Goal: Task Accomplishment & Management: Manage account settings

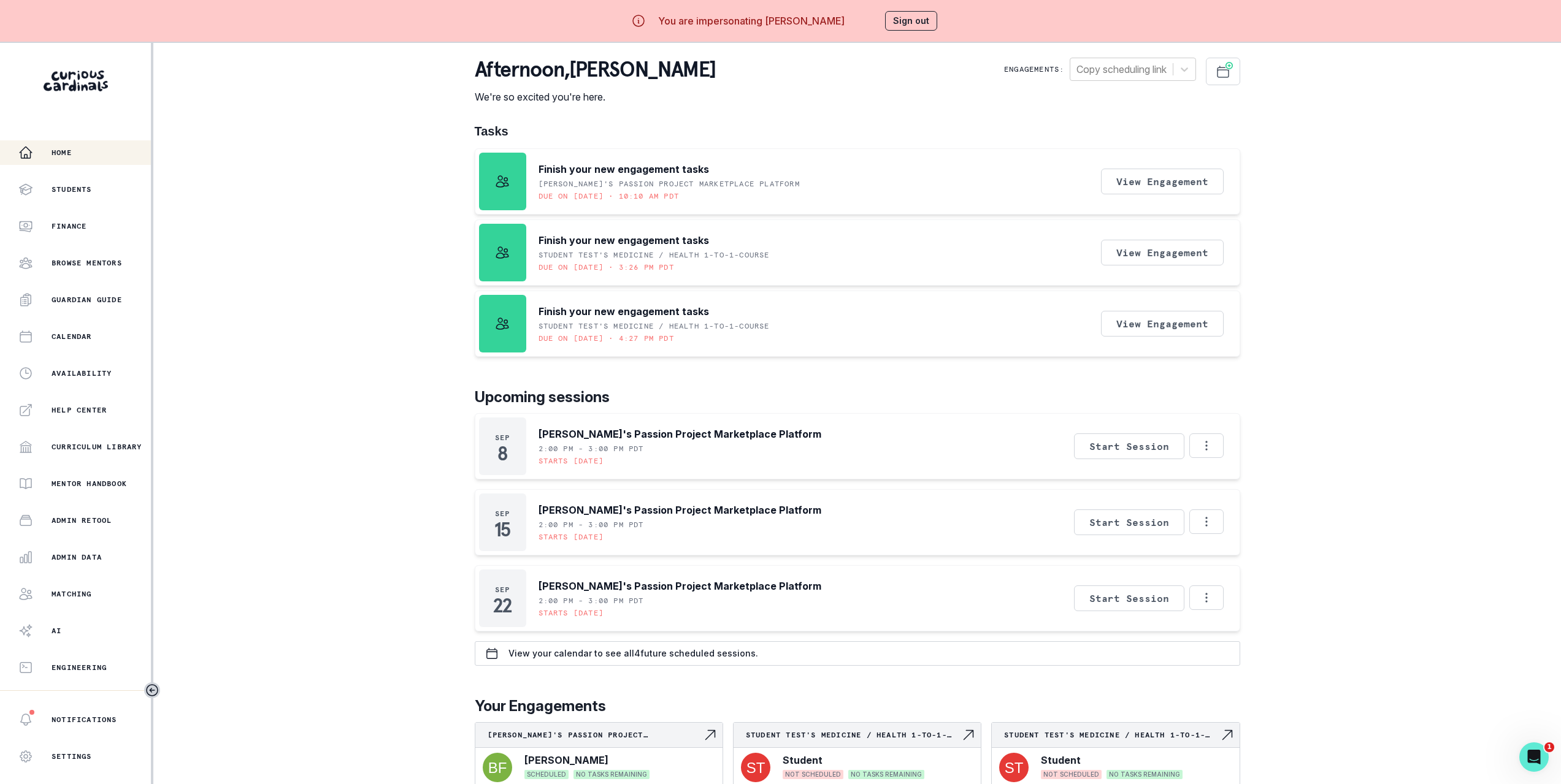
click at [337, 270] on div "Home Students Finance Browse Mentors Guardian Guide Calendar Availability Help …" at bounding box center [780, 435] width 1561 height 784
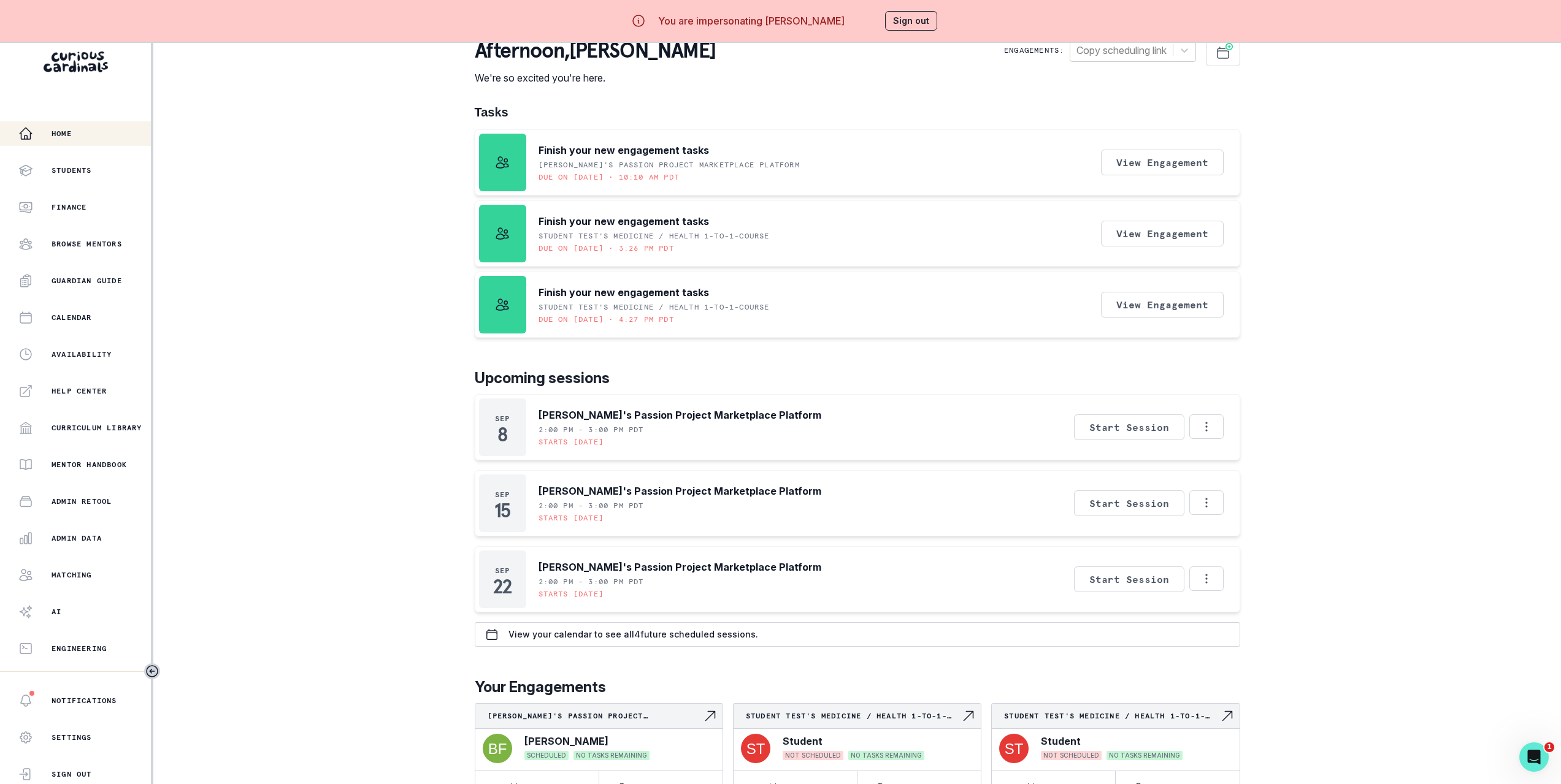
scroll to position [52, 0]
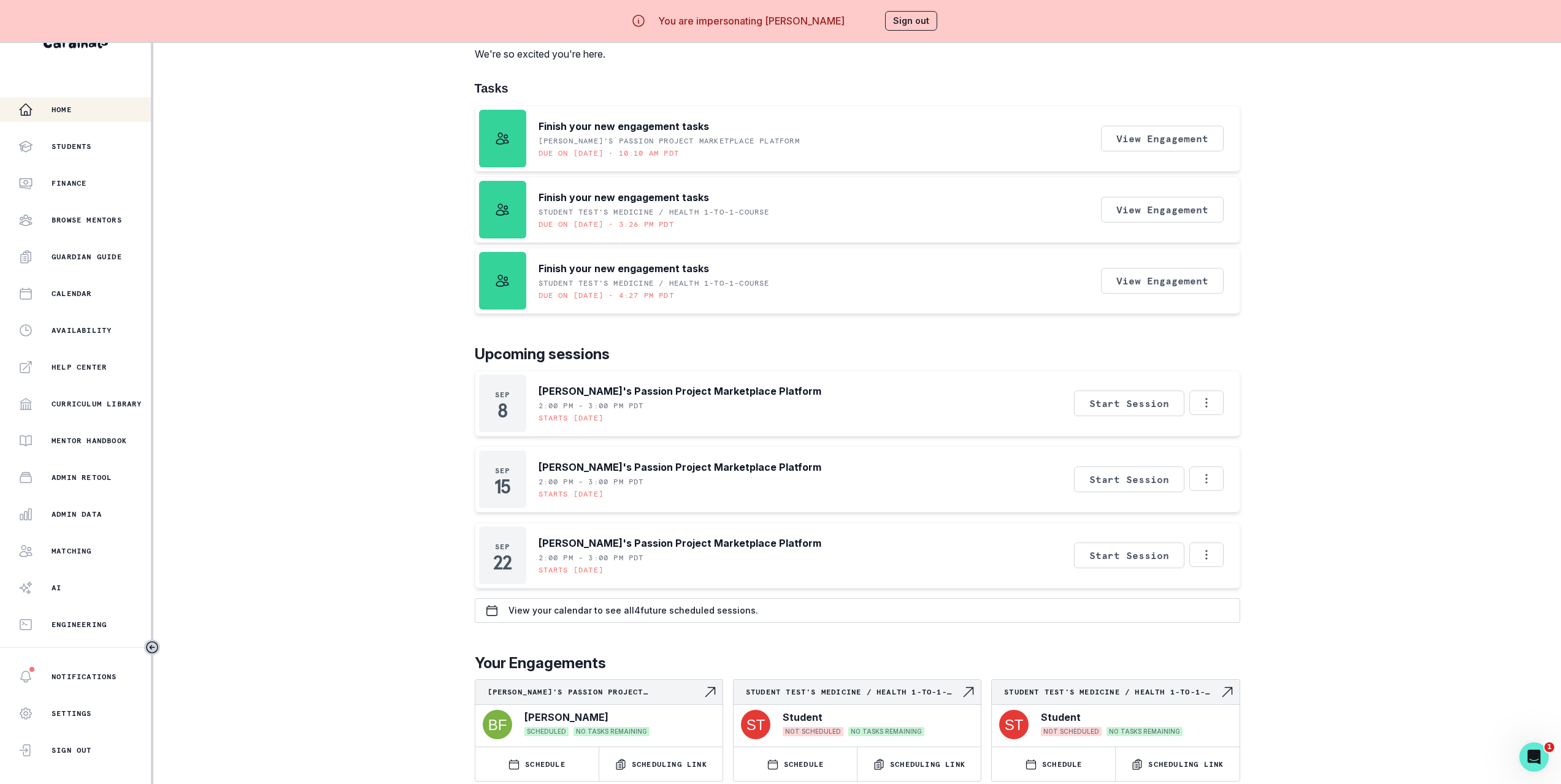
click at [313, 127] on div "Home Students Finance Browse Mentors Guardian Guide Calendar Availability Help …" at bounding box center [780, 392] width 1561 height 784
click at [384, 329] on div "Home Students Finance Browse Mentors Guardian Guide Calendar Availability Help …" at bounding box center [780, 392] width 1561 height 784
click at [791, 688] on p "Student Test's Medicine / Health 1-to-1-course" at bounding box center [853, 692] width 215 height 10
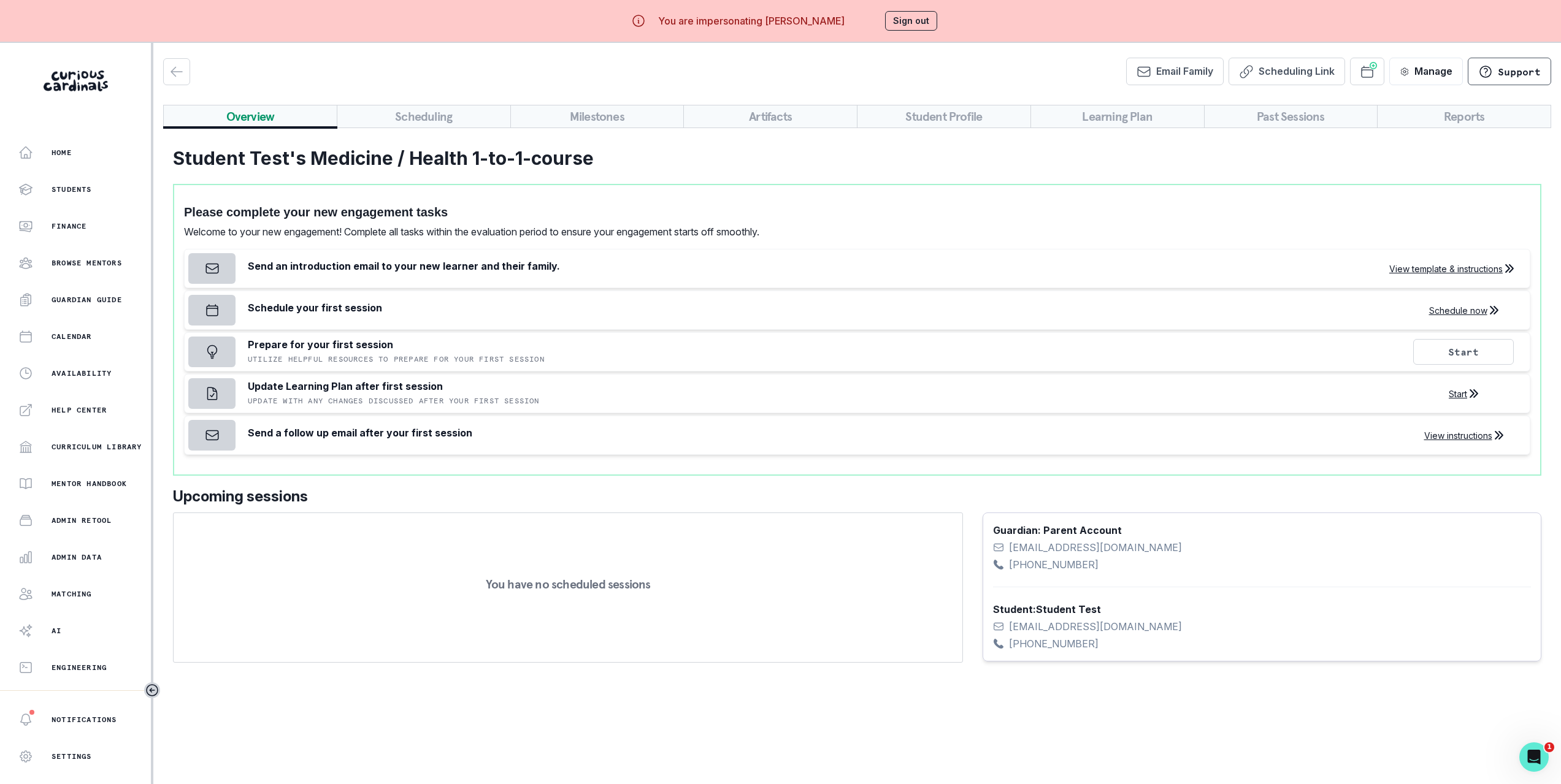
click at [226, 163] on h2 "Student Test's Medicine / Health 1-to-1-course" at bounding box center [857, 158] width 1369 height 22
drag, startPoint x: 226, startPoint y: 163, endPoint x: 585, endPoint y: 176, distance: 359.2
click at [585, 169] on h2 "Student Test's Medicine / Health 1-to-1-course" at bounding box center [857, 158] width 1369 height 22
copy h2 "Student Test's Medicine / Health 1-to-1-course"
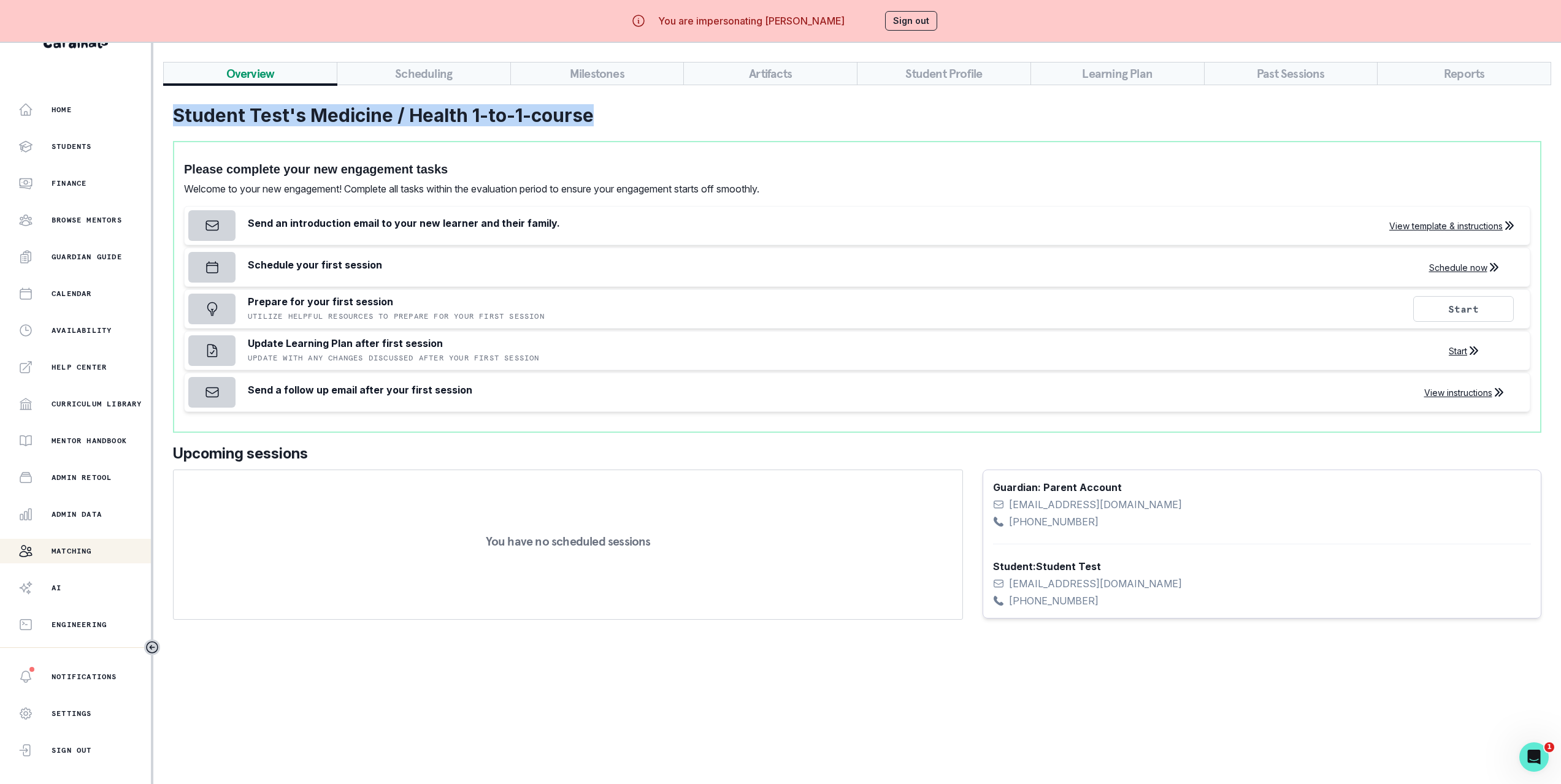
scroll to position [52, 0]
click at [101, 511] on div "Admin Data" at bounding box center [84, 514] width 132 height 15
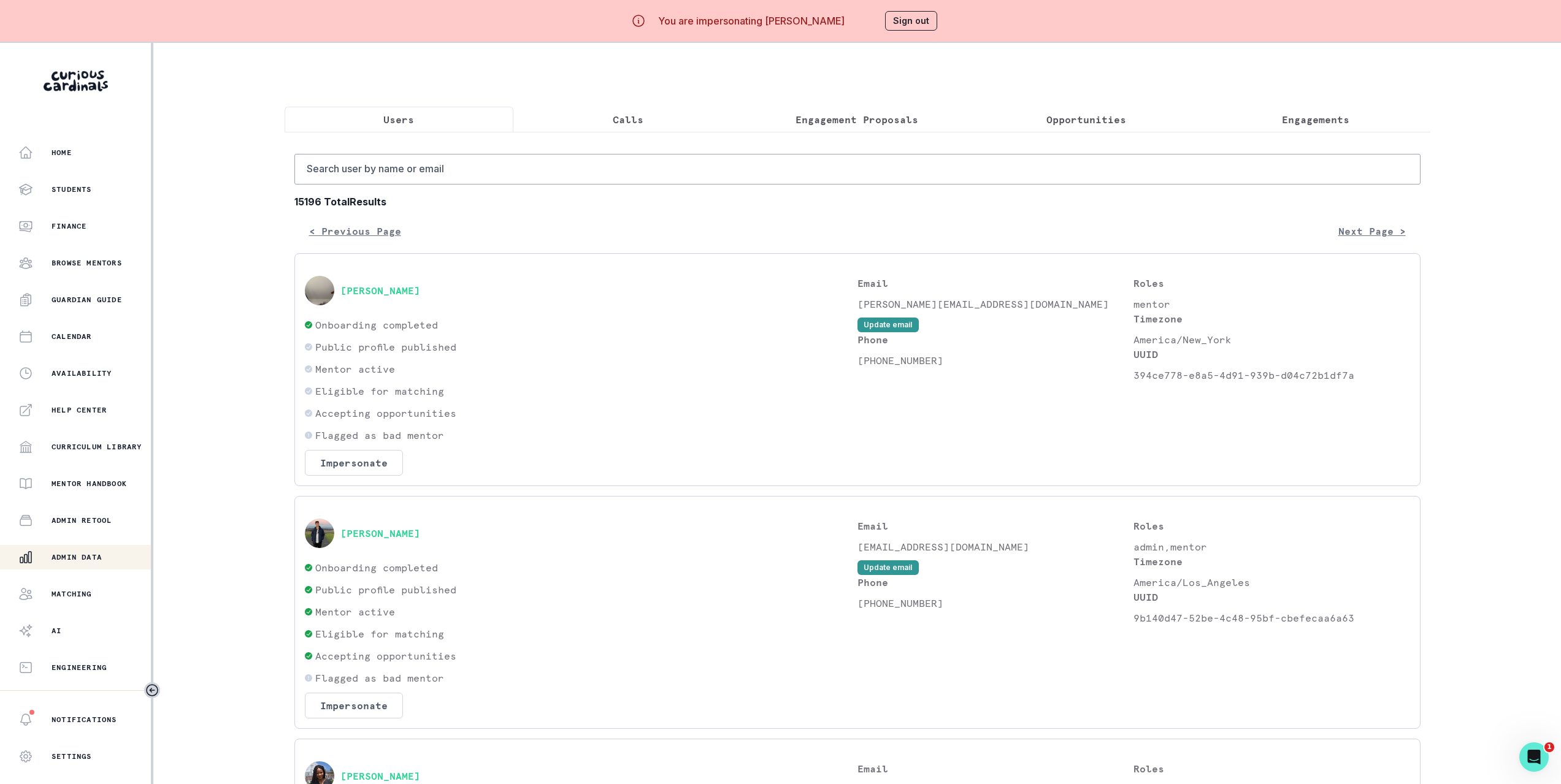
click at [1282, 115] on p "Engagements" at bounding box center [1315, 119] width 68 height 15
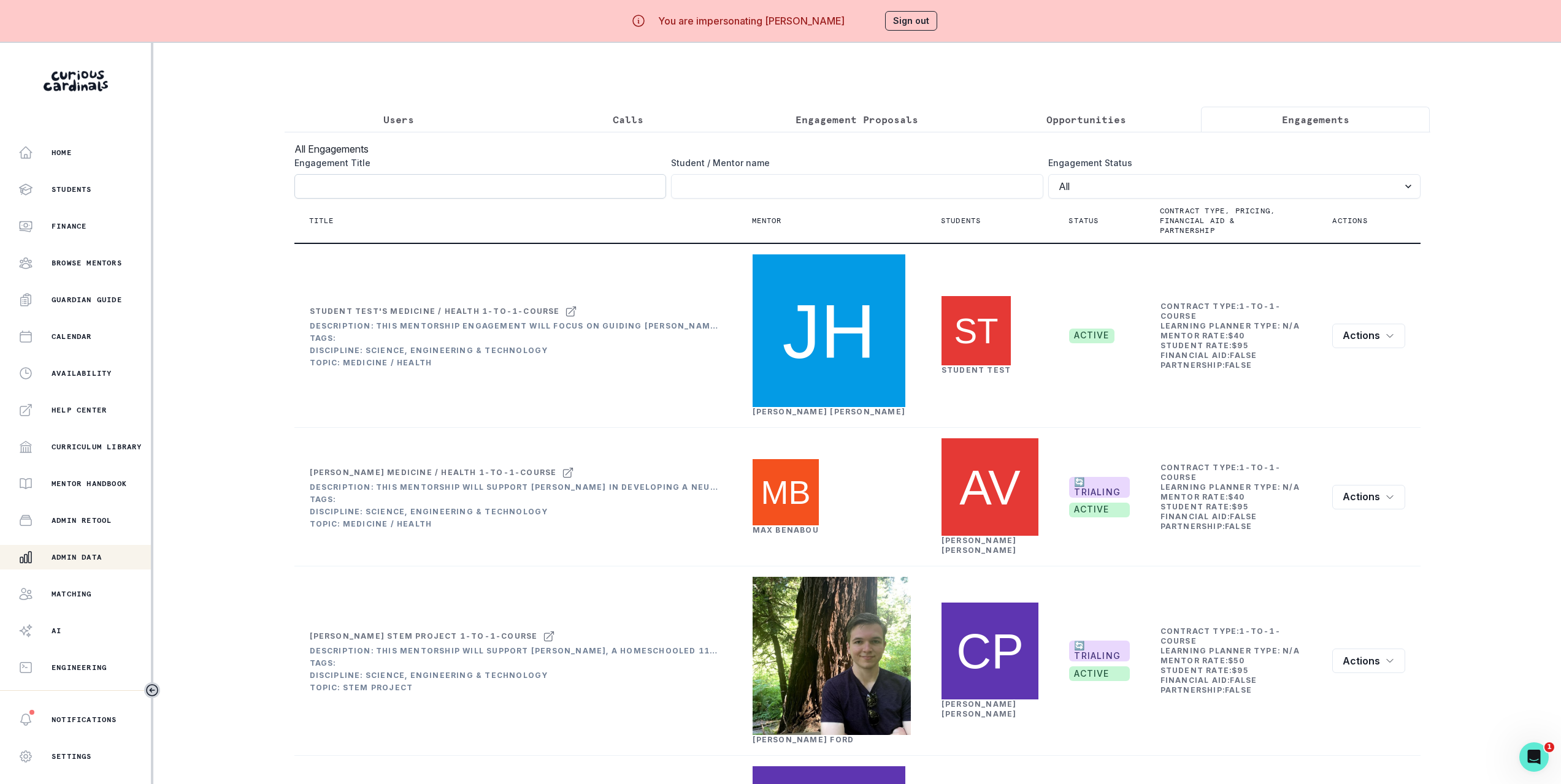
click at [486, 199] on input "Engagement Title" at bounding box center [481, 187] width 372 height 25
paste input "Student Test's Medicine / Health 1-to-1-course"
type input "Student Test's Medicine / Health 1-to-1-course"
click button "submit" at bounding box center [0, 0] width 0 height 0
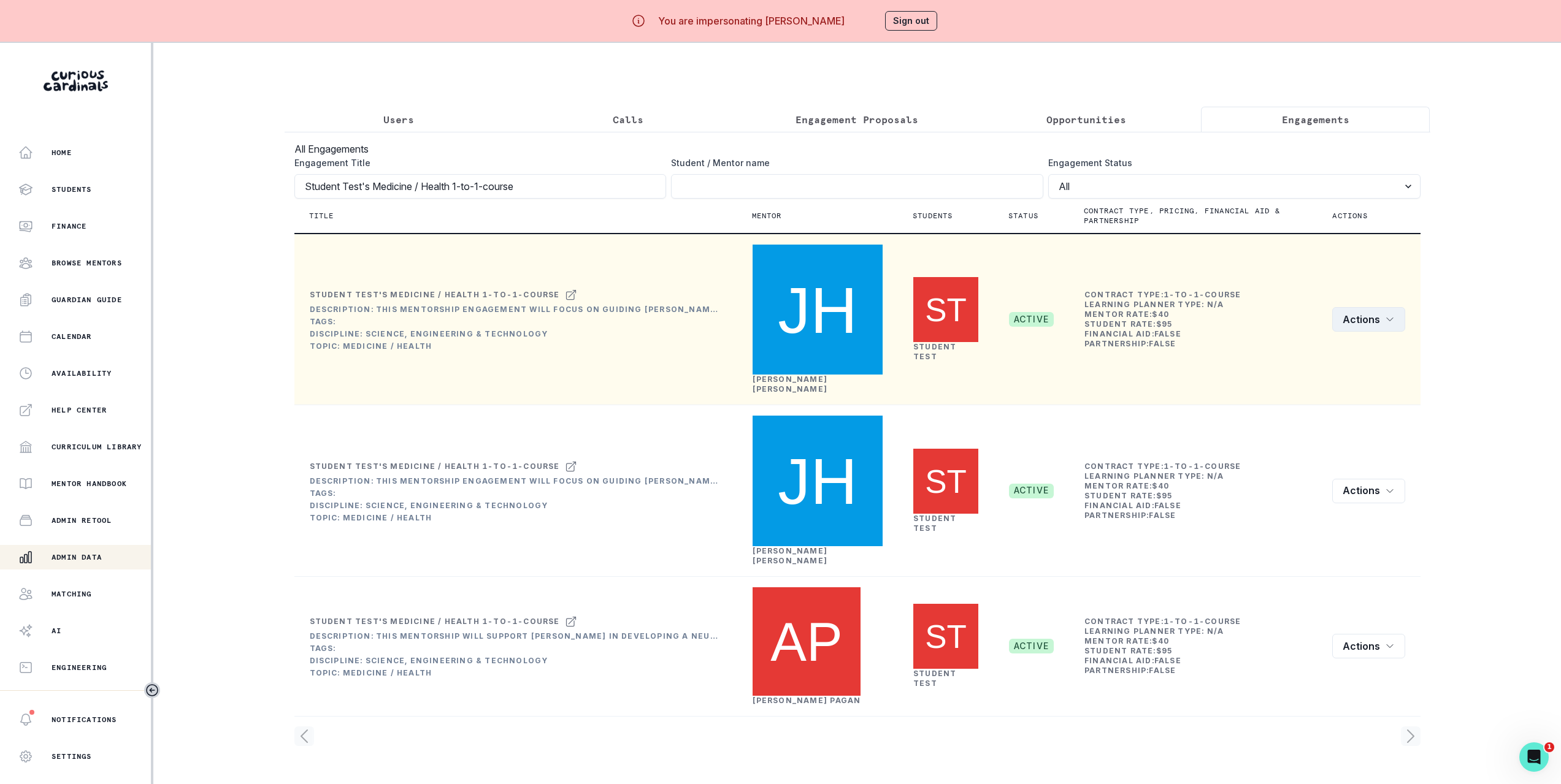
click at [1392, 315] on icon "row menu" at bounding box center [1390, 319] width 10 height 10
click at [1413, 334] on button "Edit" at bounding box center [1407, 332] width 136 height 19
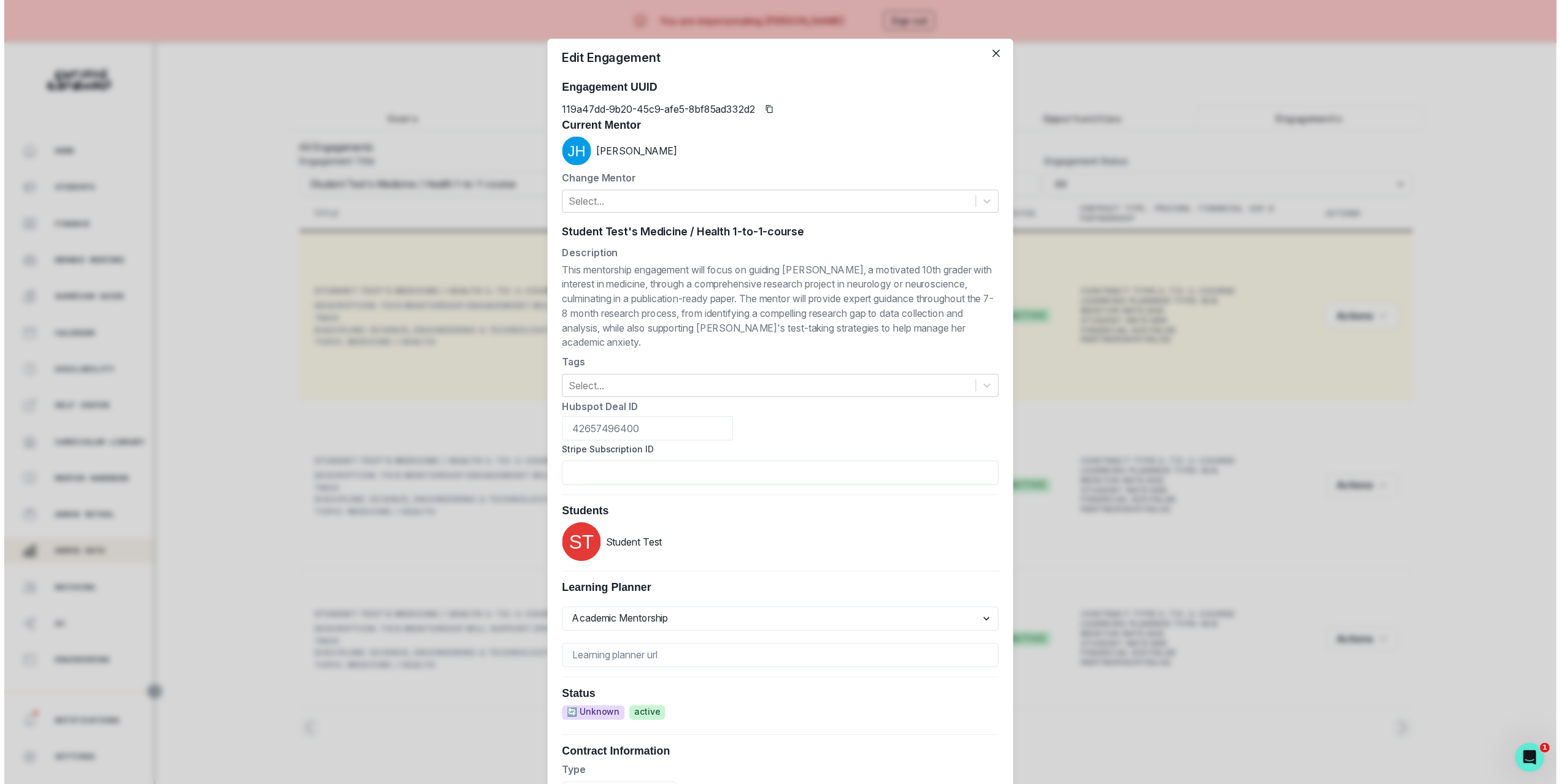
scroll to position [307, 0]
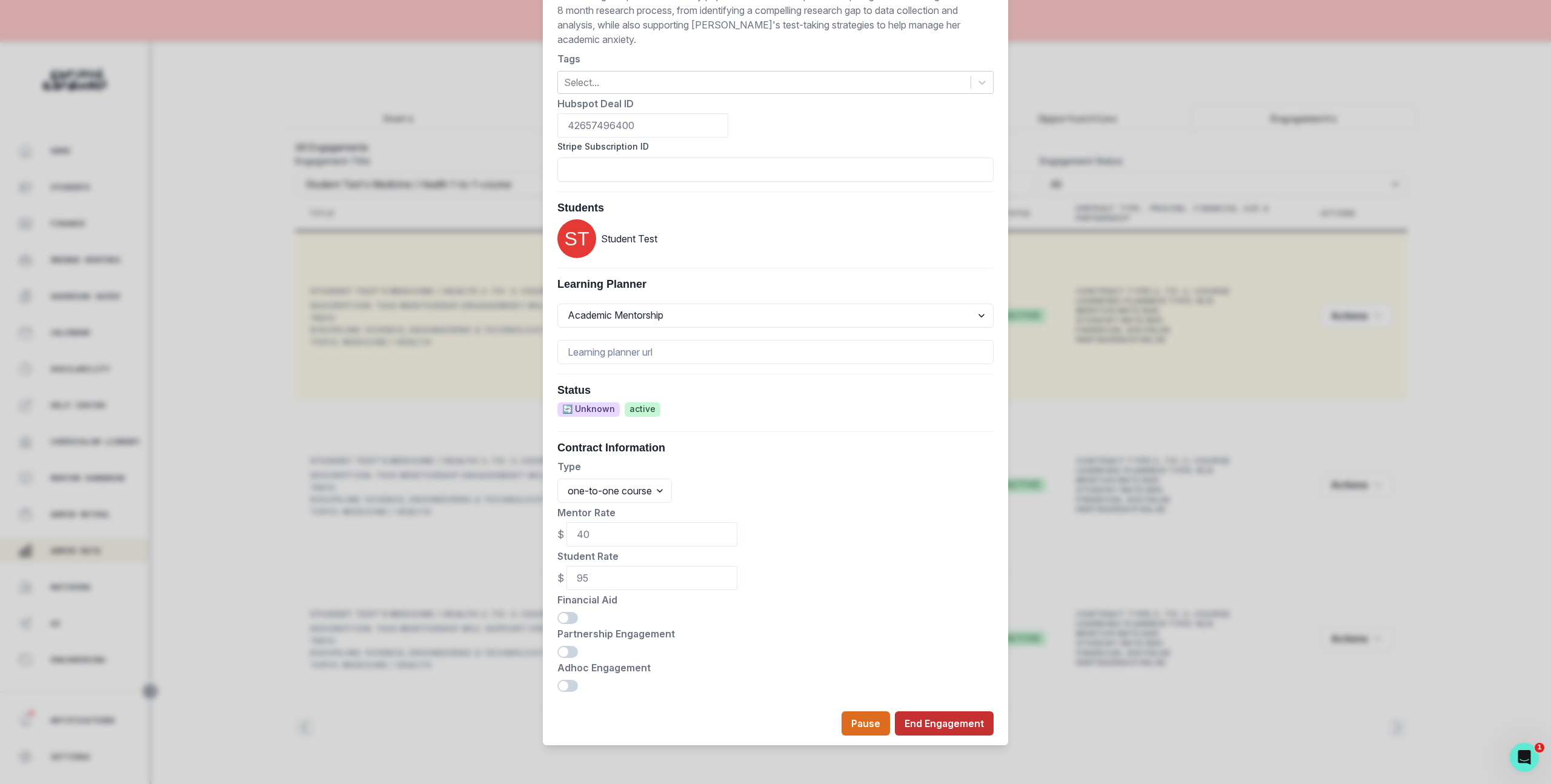
click at [957, 721] on button "End Engagement" at bounding box center [944, 723] width 99 height 24
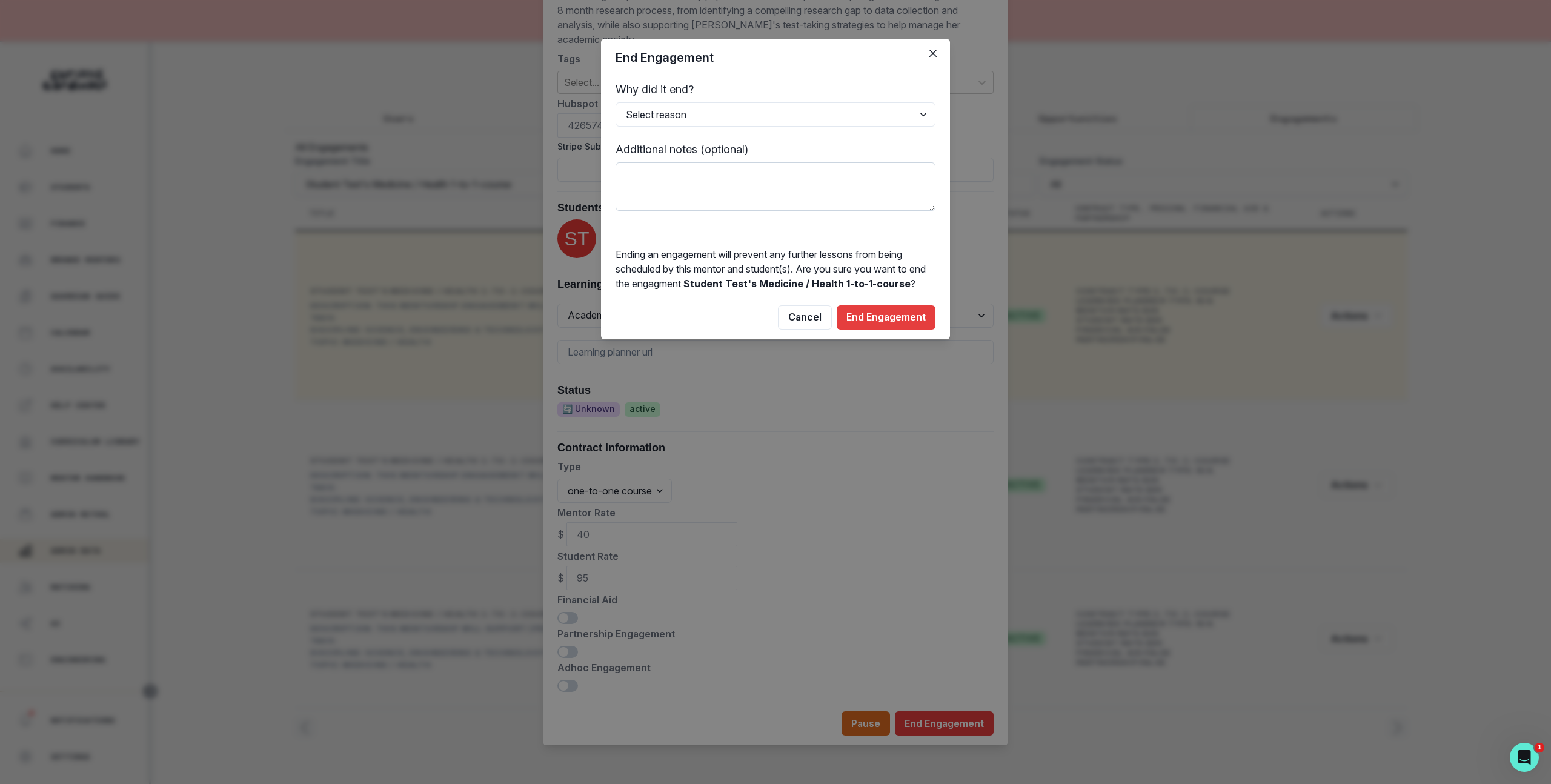
click at [795, 193] on textarea at bounding box center [775, 186] width 320 height 49
drag, startPoint x: 827, startPoint y: 135, endPoint x: 827, endPoint y: 116, distance: 19.0
click at [827, 134] on form "Why did it end? Select reason Completed Ended by customer Ended by mentor Other…" at bounding box center [775, 146] width 320 height 130
click at [827, 116] on select "Select reason Completed Ended by customer Ended by mentor Other (please add add…" at bounding box center [775, 114] width 320 height 24
select select "Completed"
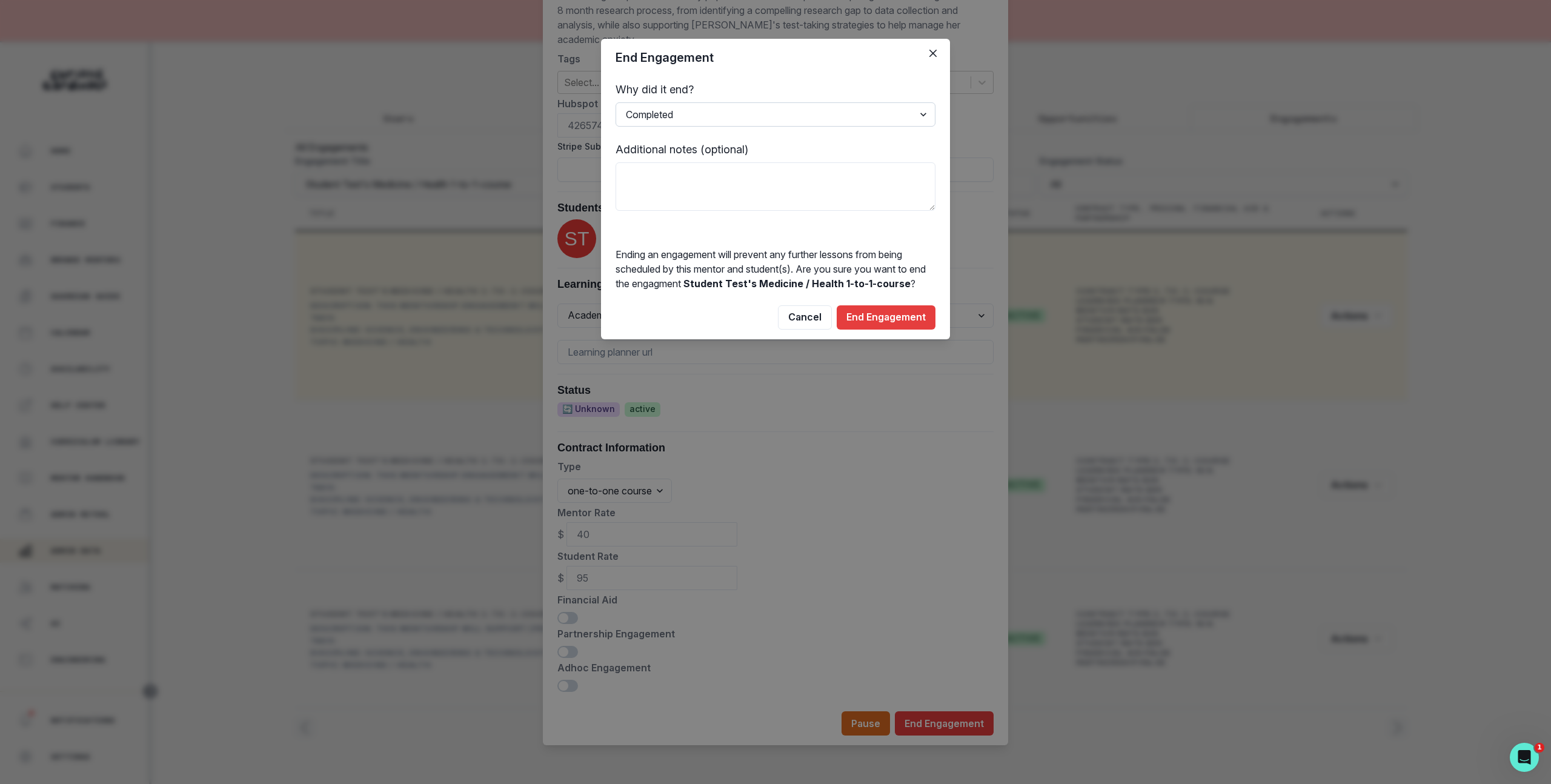
click at [615, 102] on select "Select reason Completed Ended by customer Ended by mentor Other (please add add…" at bounding box center [775, 114] width 320 height 24
click at [804, 182] on textarea at bounding box center [775, 186] width 320 height 49
type textarea "Ending test engagement"
click at [922, 321] on button "End Engagement" at bounding box center [886, 317] width 99 height 24
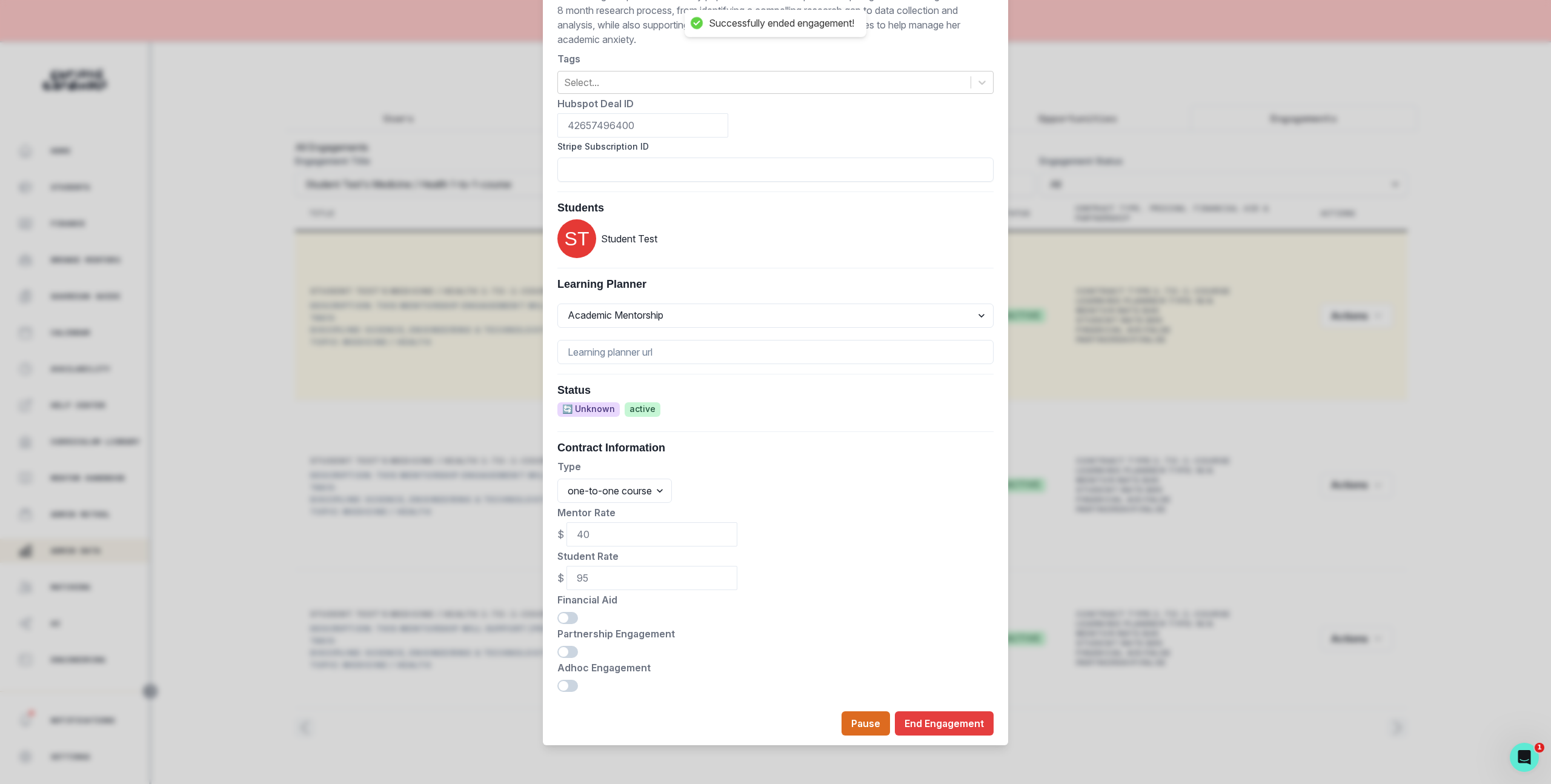
click at [1168, 488] on div "Edit Engagement Engagement UUID 119a47dd-9b20-45c9-afe5-8bf85ad332d2 Current Me…" at bounding box center [776, 392] width 1551 height 784
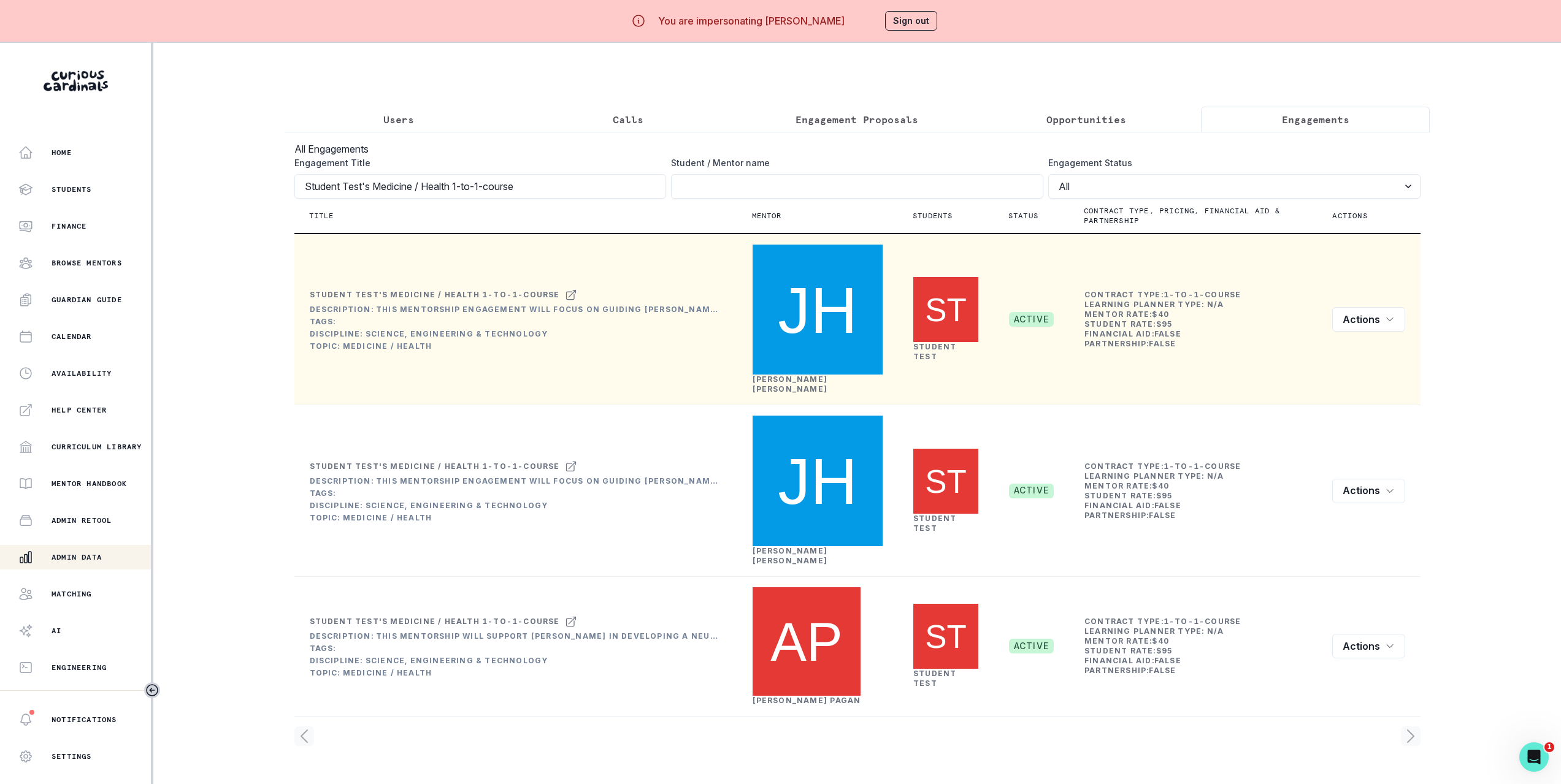
click at [1221, 650] on main "Users Calls Engagement Proposals Opportunities Engagements All Engagements Enga…" at bounding box center [857, 435] width 1165 height 784
